Goal: Task Accomplishment & Management: Use online tool/utility

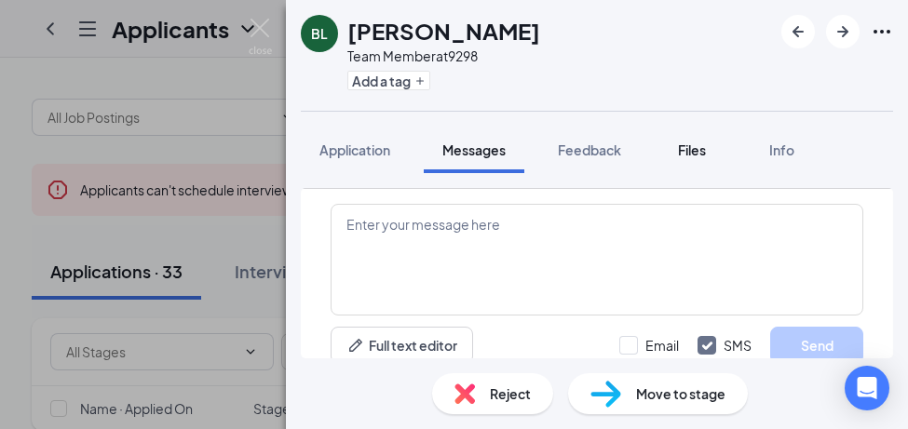
click at [694, 144] on span "Files" at bounding box center [692, 150] width 28 height 17
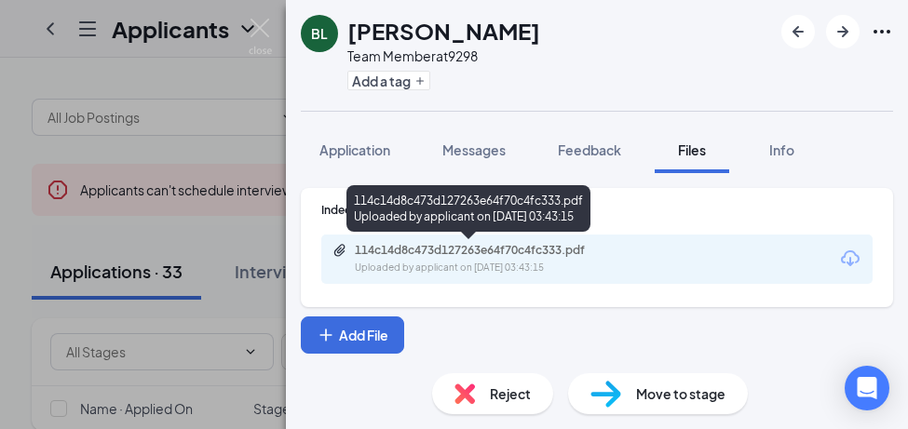
click at [499, 265] on div "Uploaded by applicant on Jul 17, 2025 at 03:43:15" at bounding box center [494, 268] width 279 height 15
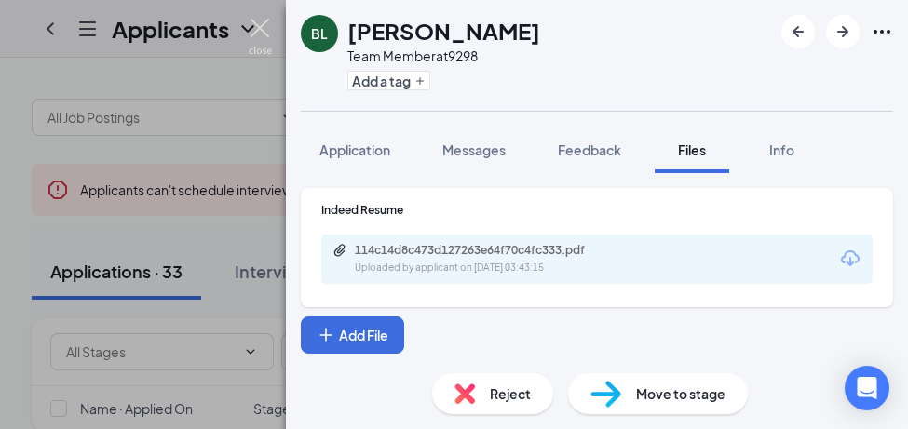
click at [261, 26] on img at bounding box center [260, 37] width 23 height 36
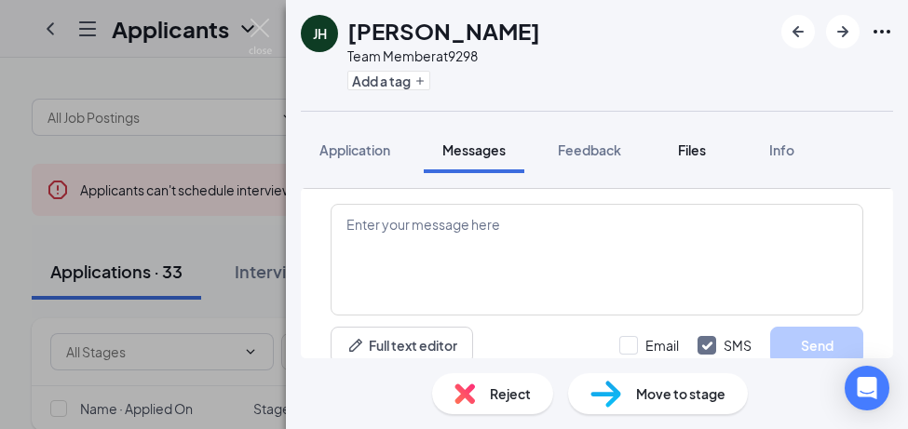
scroll to position [1043, 0]
click at [696, 153] on span "Files" at bounding box center [692, 150] width 28 height 17
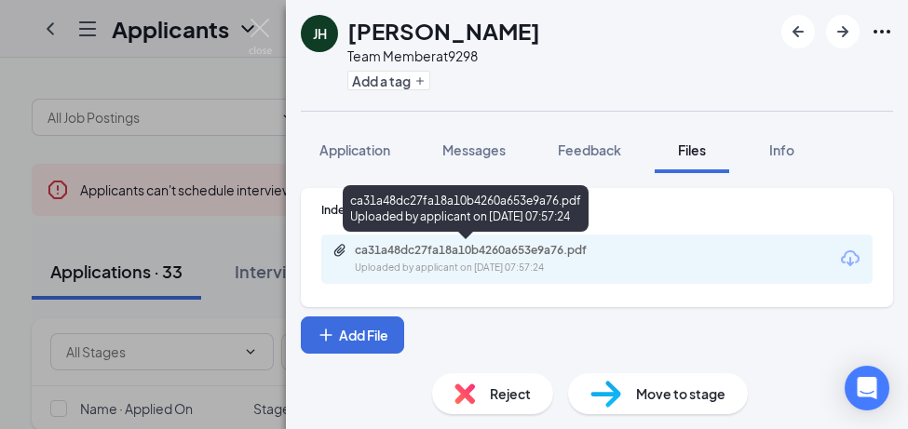
click at [455, 252] on div "ca31a48dc27fa18a10b4260a653e9a76.pdf" at bounding box center [485, 250] width 261 height 15
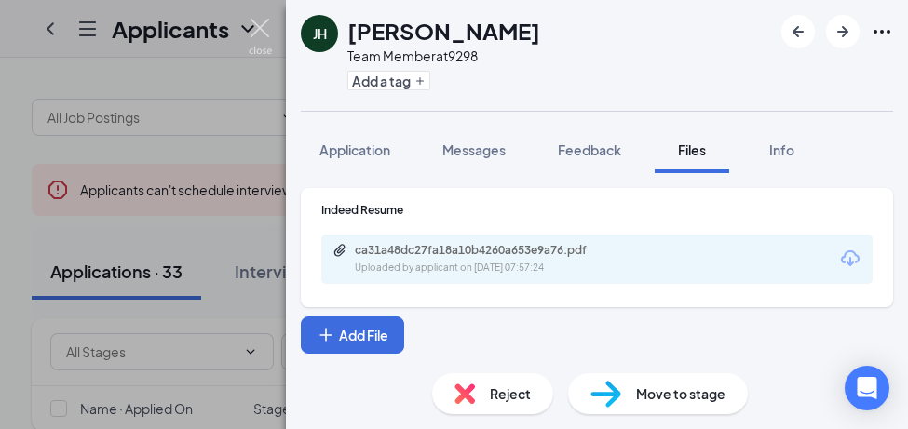
click at [254, 26] on img at bounding box center [260, 37] width 23 height 36
